Goal: Task Accomplishment & Management: Manage account settings

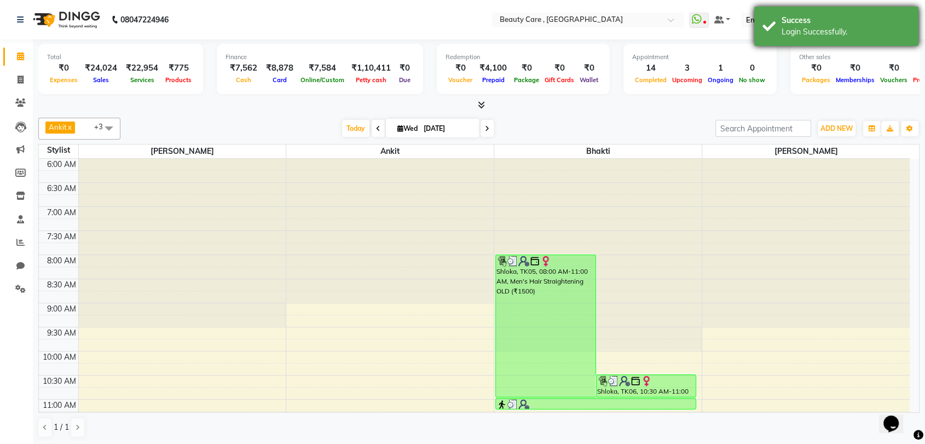
click at [788, 32] on div "Login Successfully." at bounding box center [845, 31] width 129 height 11
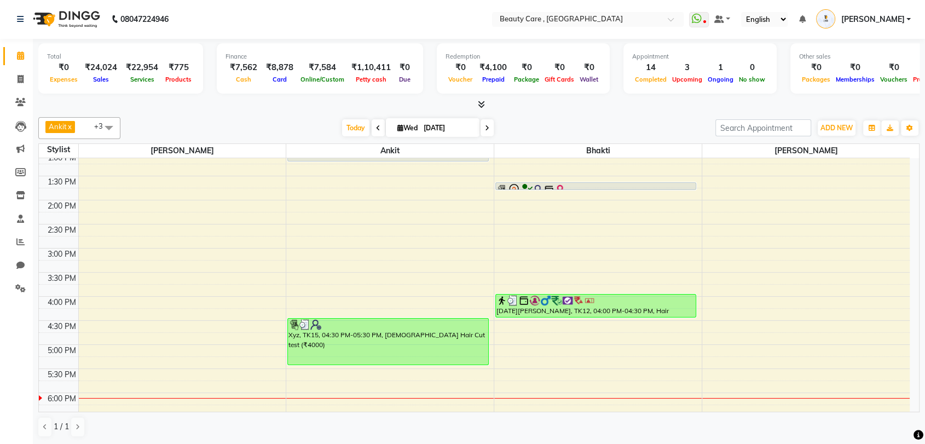
scroll to position [512, 0]
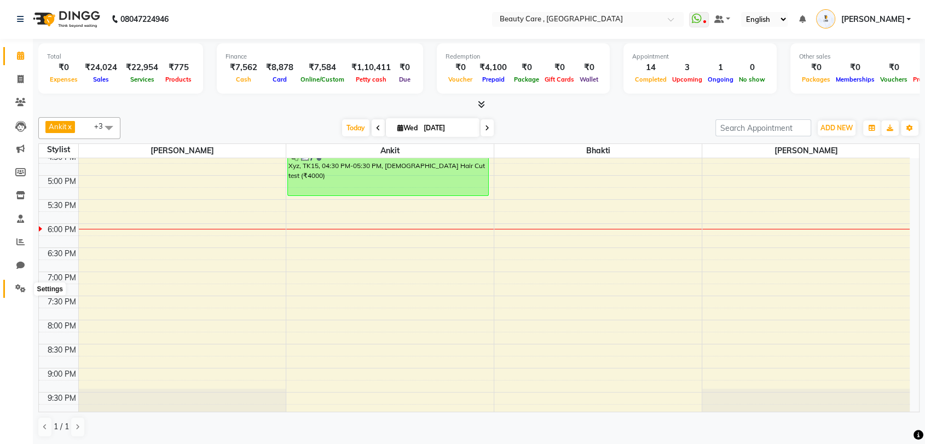
click at [16, 283] on span at bounding box center [20, 288] width 19 height 13
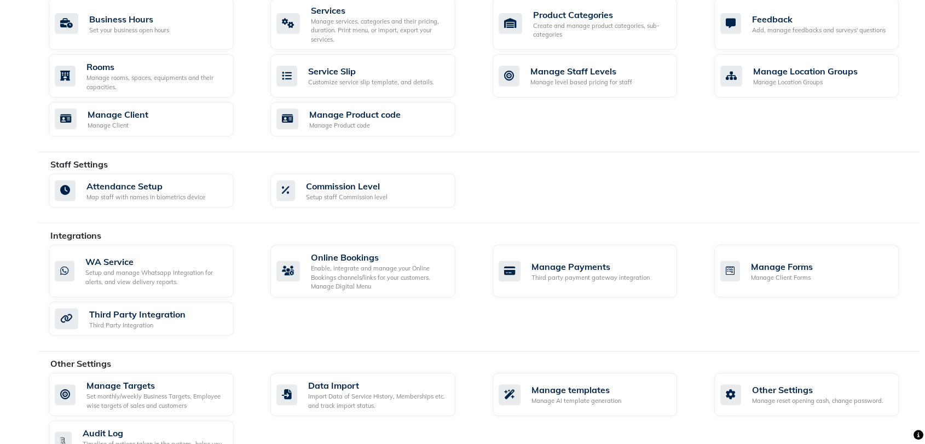
scroll to position [452, 0]
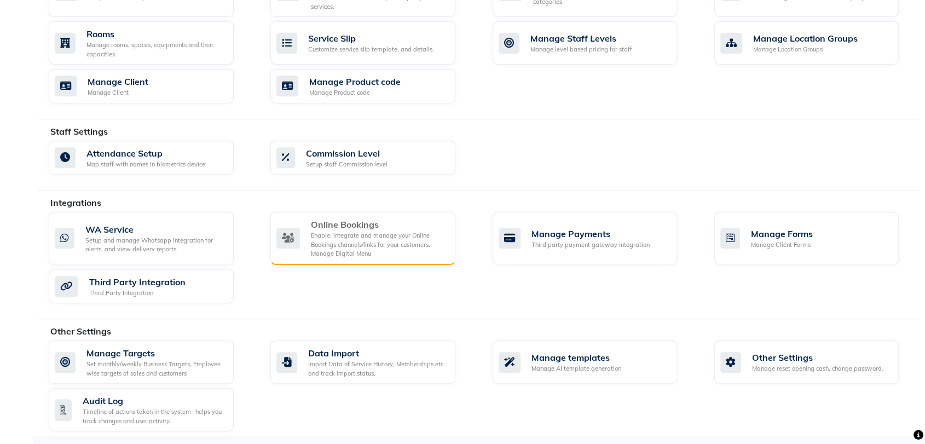
click at [428, 237] on div "Enable, integrate and manage your Online Bookings channels/links for your custo…" at bounding box center [379, 244] width 136 height 27
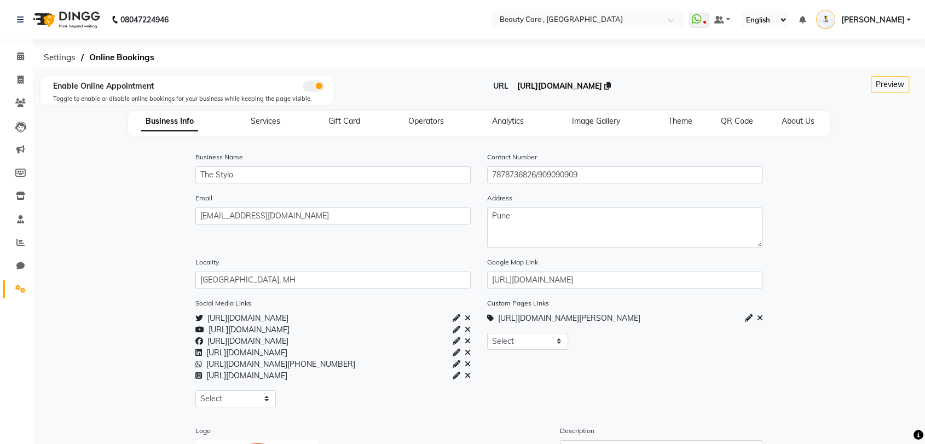
click at [517, 88] on span "[URL][DOMAIN_NAME]" at bounding box center [559, 86] width 85 height 10
click at [20, 57] on icon at bounding box center [20, 56] width 7 height 8
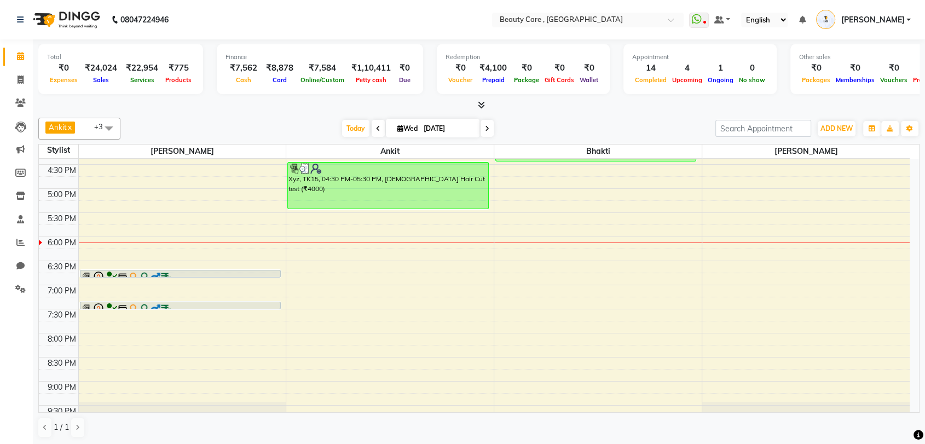
scroll to position [512, 0]
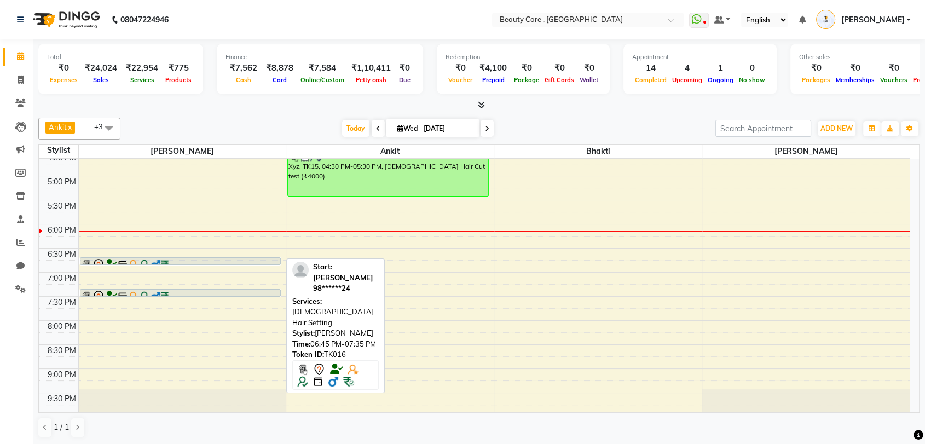
click at [241, 263] on div at bounding box center [180, 264] width 199 height 13
select select "7"
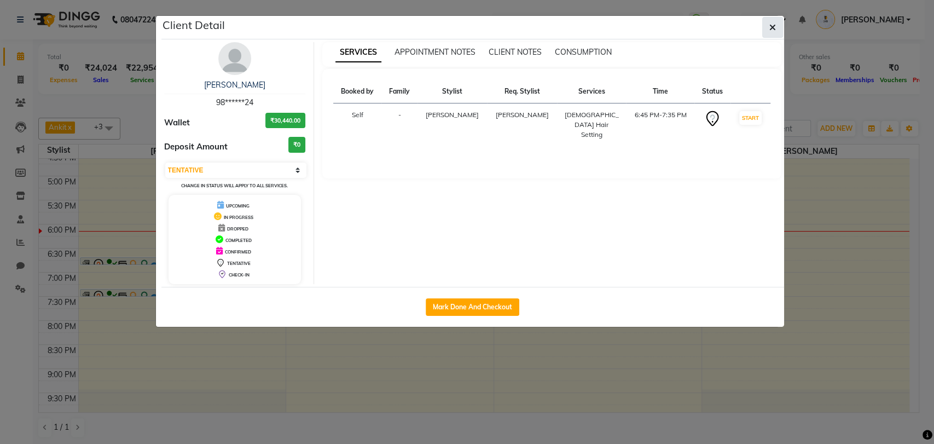
click at [774, 18] on button "button" at bounding box center [772, 27] width 21 height 21
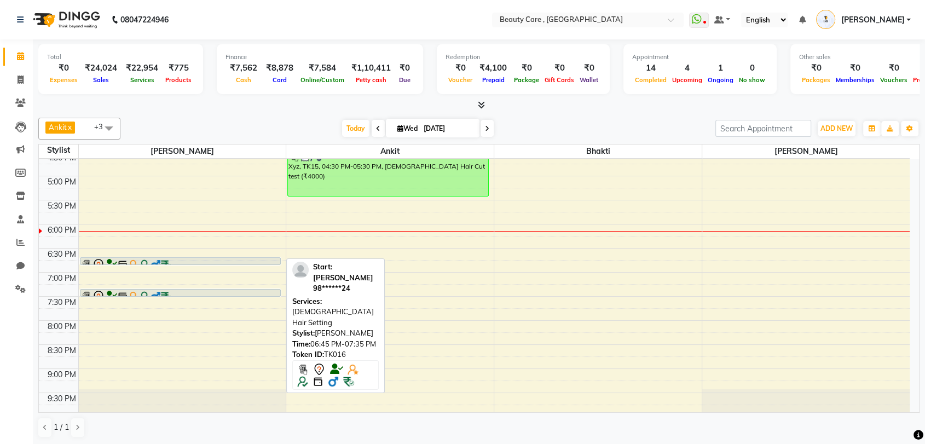
click at [215, 259] on div at bounding box center [180, 264] width 199 height 13
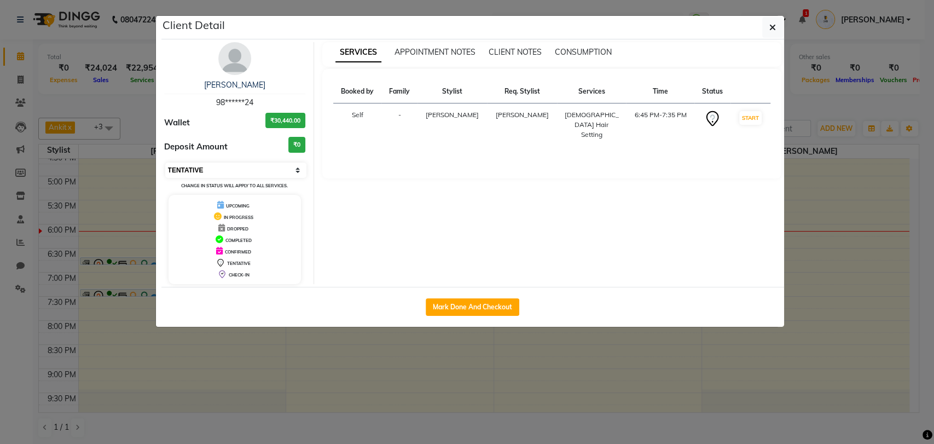
click at [278, 172] on select "Select IN SERVICE CONFIRMED TENTATIVE CHECK IN MARK DONE DROPPED UPCOMING" at bounding box center [236, 169] width 142 height 15
select select "5"
click at [165, 162] on select "Select IN SERVICE CONFIRMED TENTATIVE CHECK IN MARK DONE DROPPED UPCOMING" at bounding box center [236, 169] width 142 height 15
click at [372, 218] on div "SERVICES APPOINTMENT NOTES CLIENT NOTES CONSUMPTION Booked by Family Stylist Re…" at bounding box center [551, 163] width 475 height 242
click at [775, 30] on icon "button" at bounding box center [772, 27] width 7 height 9
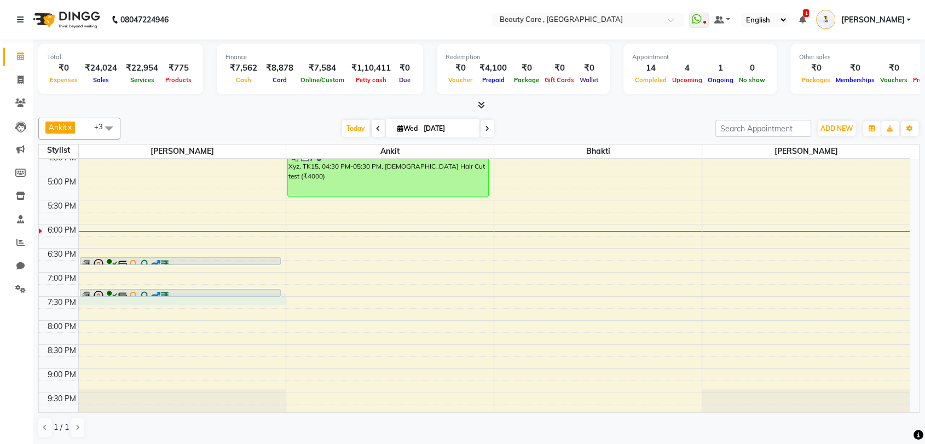
click at [232, 296] on div "6:00 AM 6:30 AM 7:00 AM 7:30 AM 8:00 AM 8:30 AM 9:00 AM 9:30 AM 10:00 AM 10:30 …" at bounding box center [474, 32] width 870 height 770
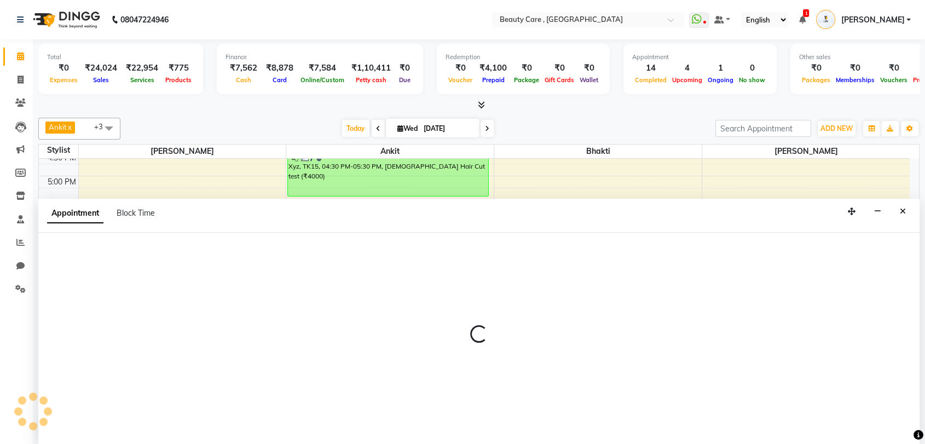
scroll to position [1, 0]
select select "75415"
select select "1170"
select select "tentative"
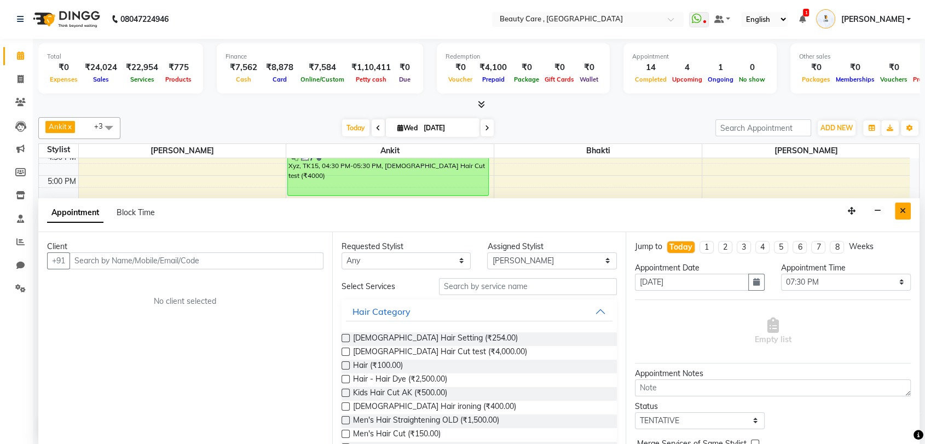
click at [901, 207] on icon "Close" at bounding box center [902, 211] width 6 height 8
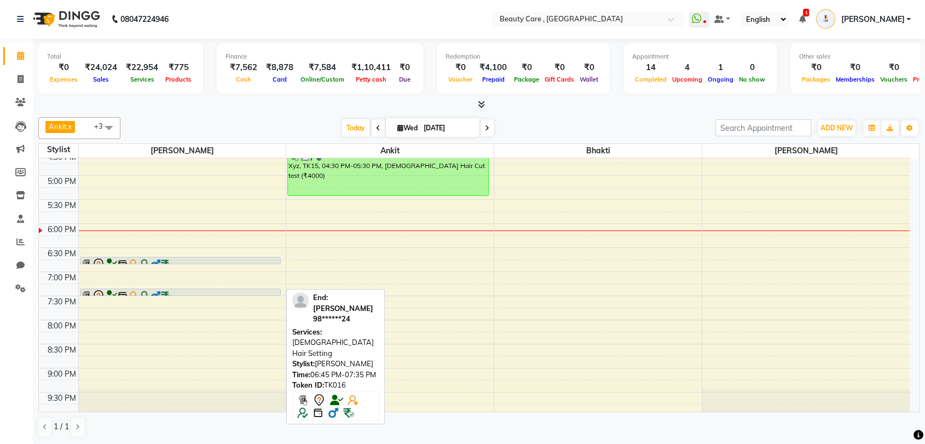
click at [262, 290] on div at bounding box center [180, 295] width 199 height 13
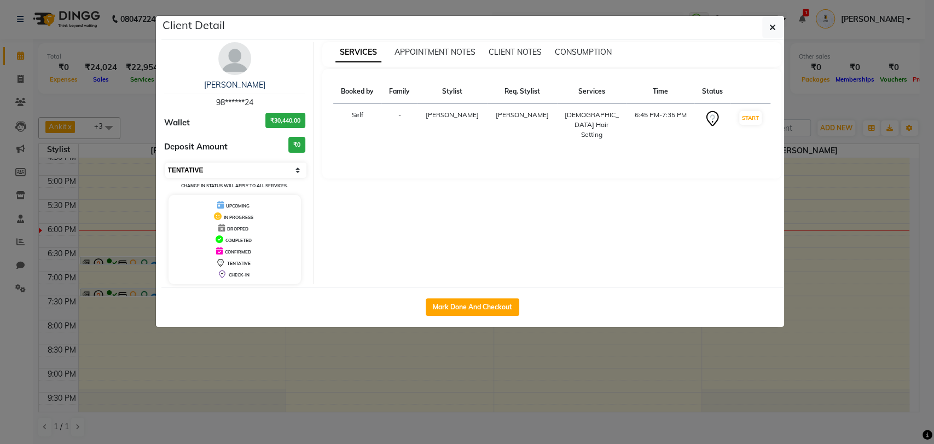
click at [267, 172] on select "Select IN SERVICE CONFIRMED TENTATIVE CHECK IN MARK DONE DROPPED UPCOMING" at bounding box center [236, 169] width 142 height 15
select select "5"
click at [165, 162] on select "Select IN SERVICE CONFIRMED TENTATIVE CHECK IN MARK DONE DROPPED UPCOMING" at bounding box center [236, 169] width 142 height 15
click at [498, 237] on div "SERVICES APPOINTMENT NOTES CLIENT NOTES CONSUMPTION Booked by Family Stylist Re…" at bounding box center [551, 163] width 475 height 242
click at [772, 29] on icon "button" at bounding box center [772, 27] width 7 height 9
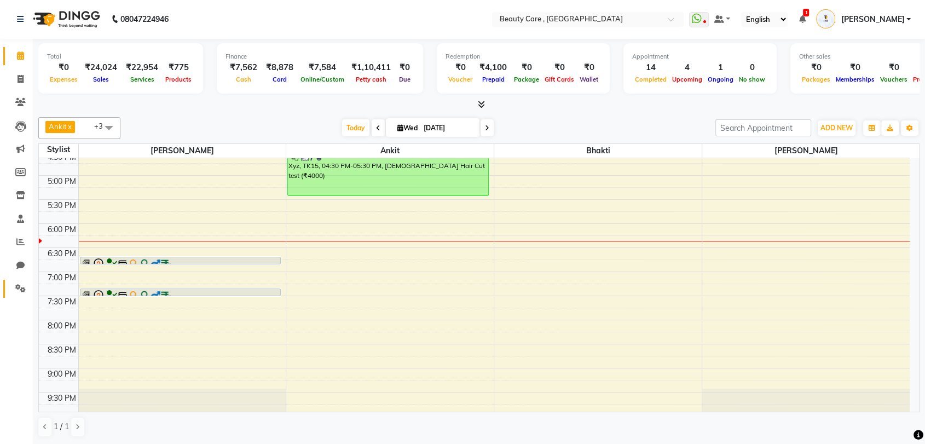
click at [25, 283] on span at bounding box center [20, 288] width 19 height 13
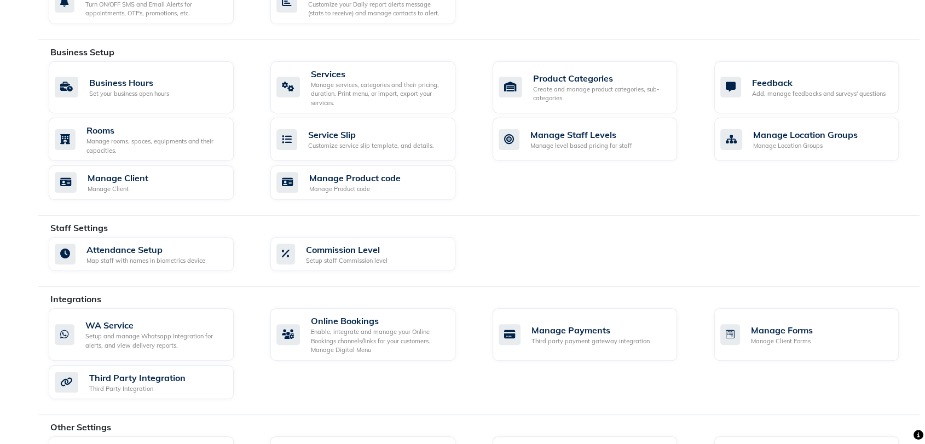
scroll to position [356, 0]
click at [376, 336] on div "Enable, integrate and manage your Online Bookings channels/links for your custo…" at bounding box center [379, 340] width 136 height 27
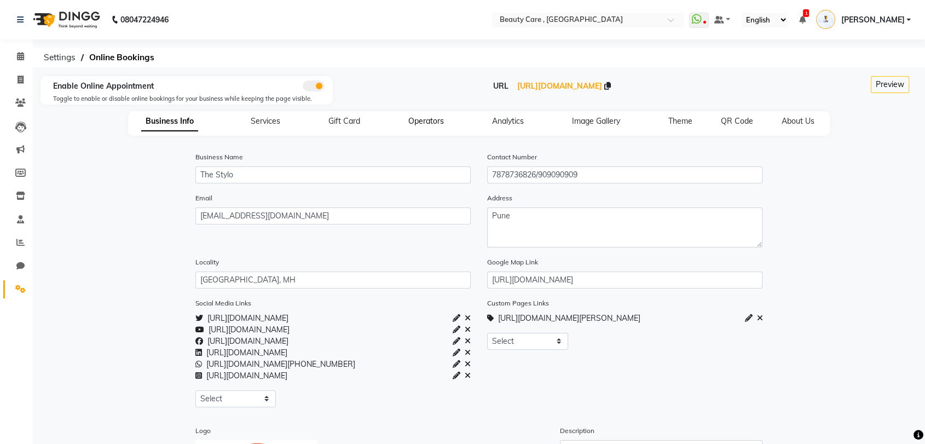
click at [433, 120] on span "Operators" at bounding box center [426, 121] width 36 height 10
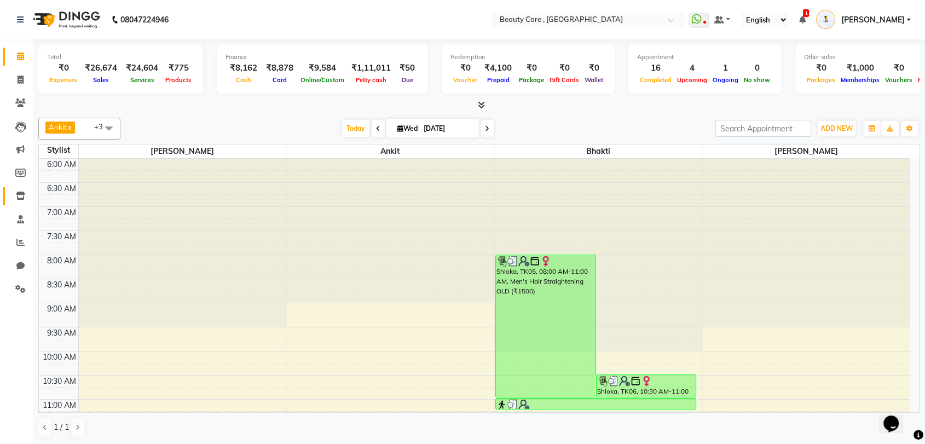
click at [21, 194] on icon at bounding box center [20, 195] width 9 height 8
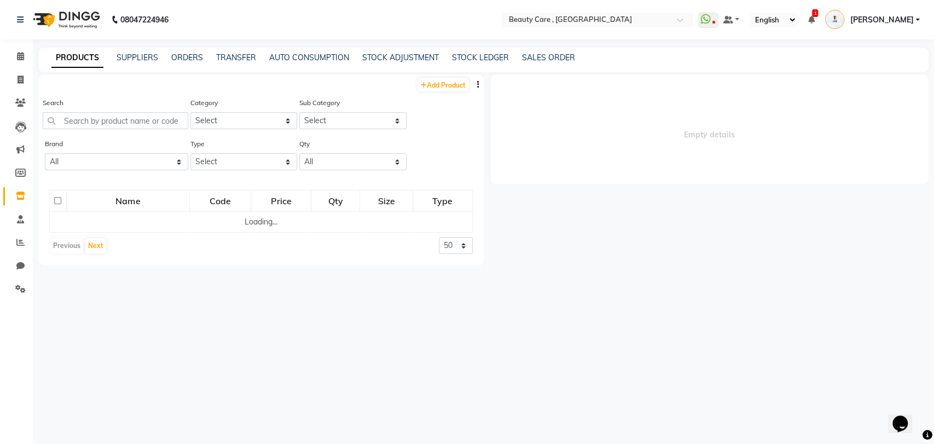
select select
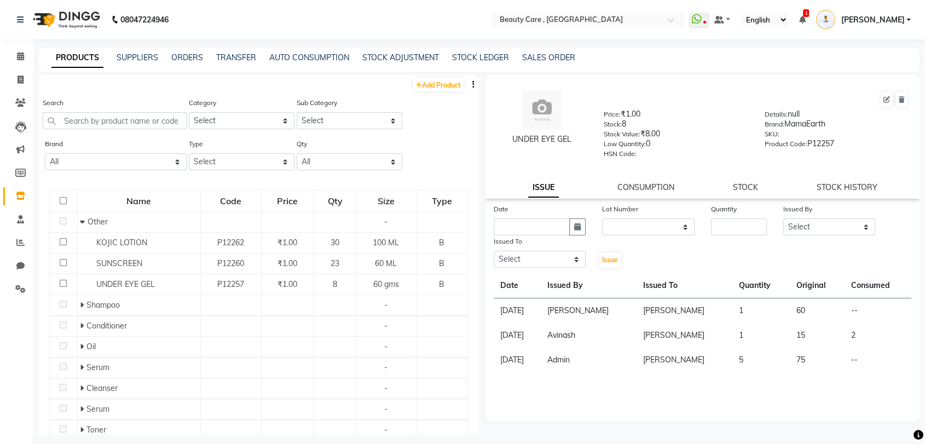
click at [472, 83] on icon "button" at bounding box center [473, 84] width 2 height 8
click at [428, 98] on div "EXPORT" at bounding box center [422, 98] width 50 height 14
